Goal: Transaction & Acquisition: Purchase product/service

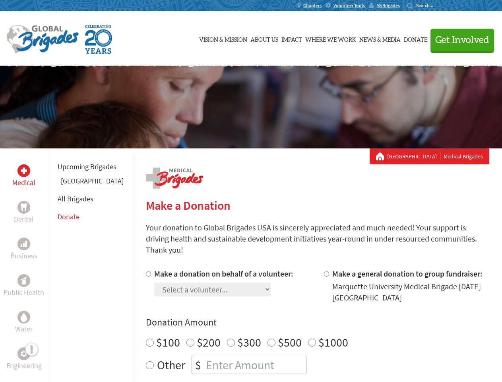
click at [439, 6] on div "Search for:" at bounding box center [423, 5] width 32 height 6
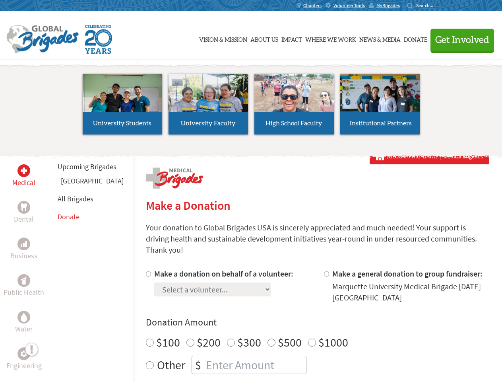
click at [459, 40] on span "Get Involved" at bounding box center [462, 40] width 54 height 10
click at [251, 107] on li "High School Faculty" at bounding box center [294, 104] width 86 height 73
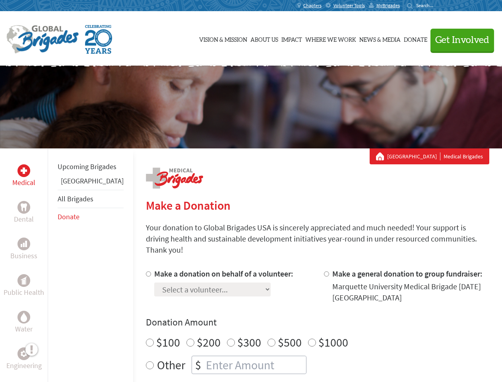
click at [52, 265] on div "Upcoming Brigades Panama All Brigades Donate" at bounding box center [90, 339] width 85 height 382
click at [304, 319] on div "Donation Amount $100 $200 $300 $500 $1000 Other $" at bounding box center [317, 345] width 343 height 58
click at [146, 271] on input "Make a donation on behalf of a volunteer:" at bounding box center [148, 273] width 5 height 5
radio input "true"
click at [324, 271] on input "Make a general donation to group fundraiser:" at bounding box center [326, 273] width 5 height 5
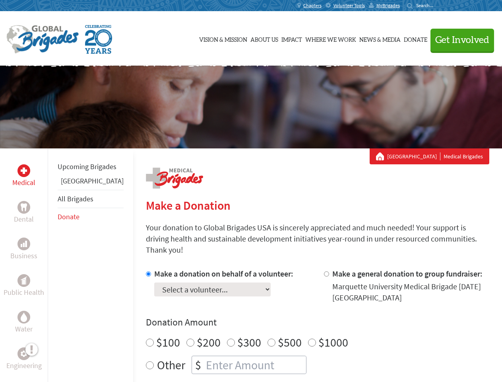
radio input "true"
